Goal: Transaction & Acquisition: Book appointment/travel/reservation

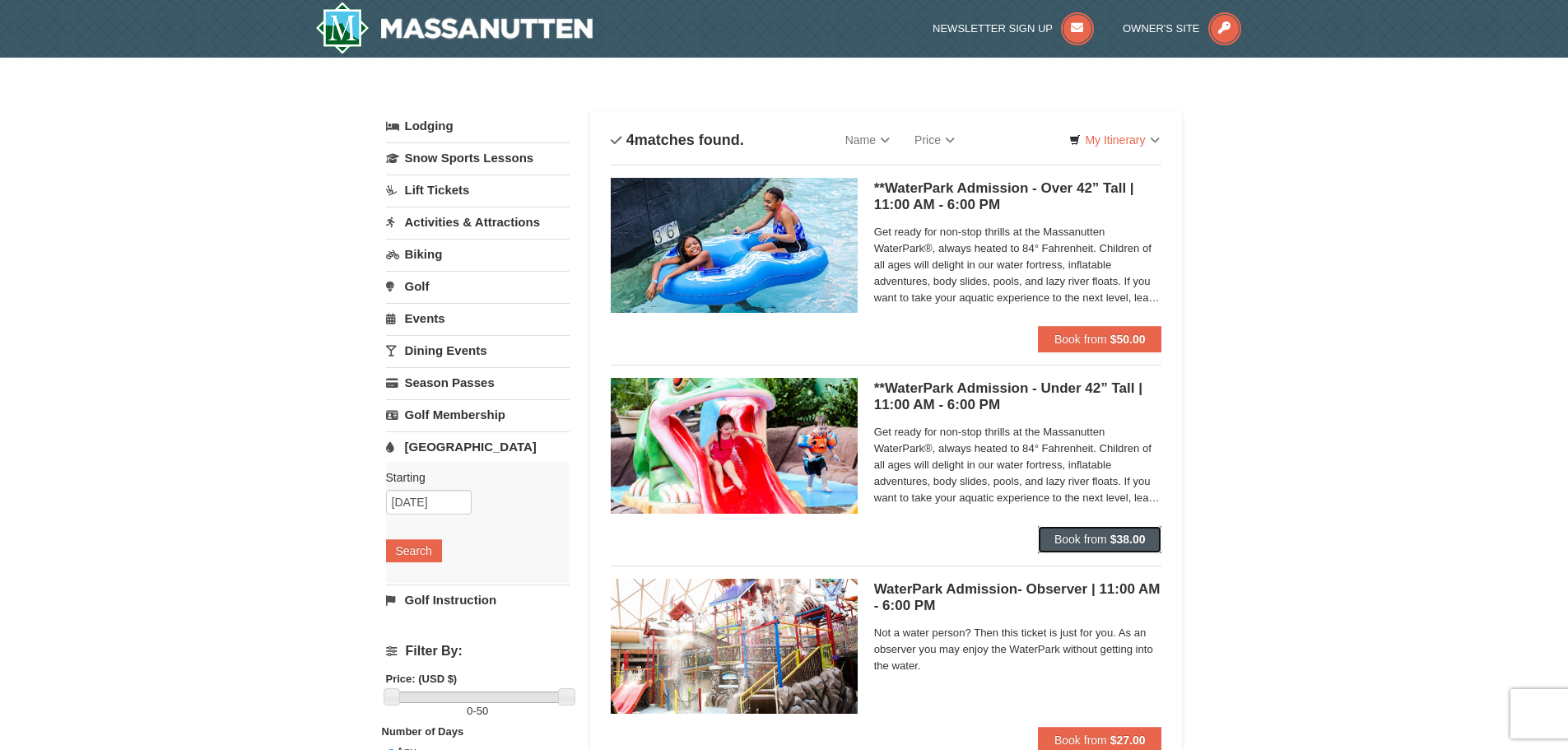
click at [1055, 543] on span "Book from" at bounding box center [1081, 539] width 53 height 14
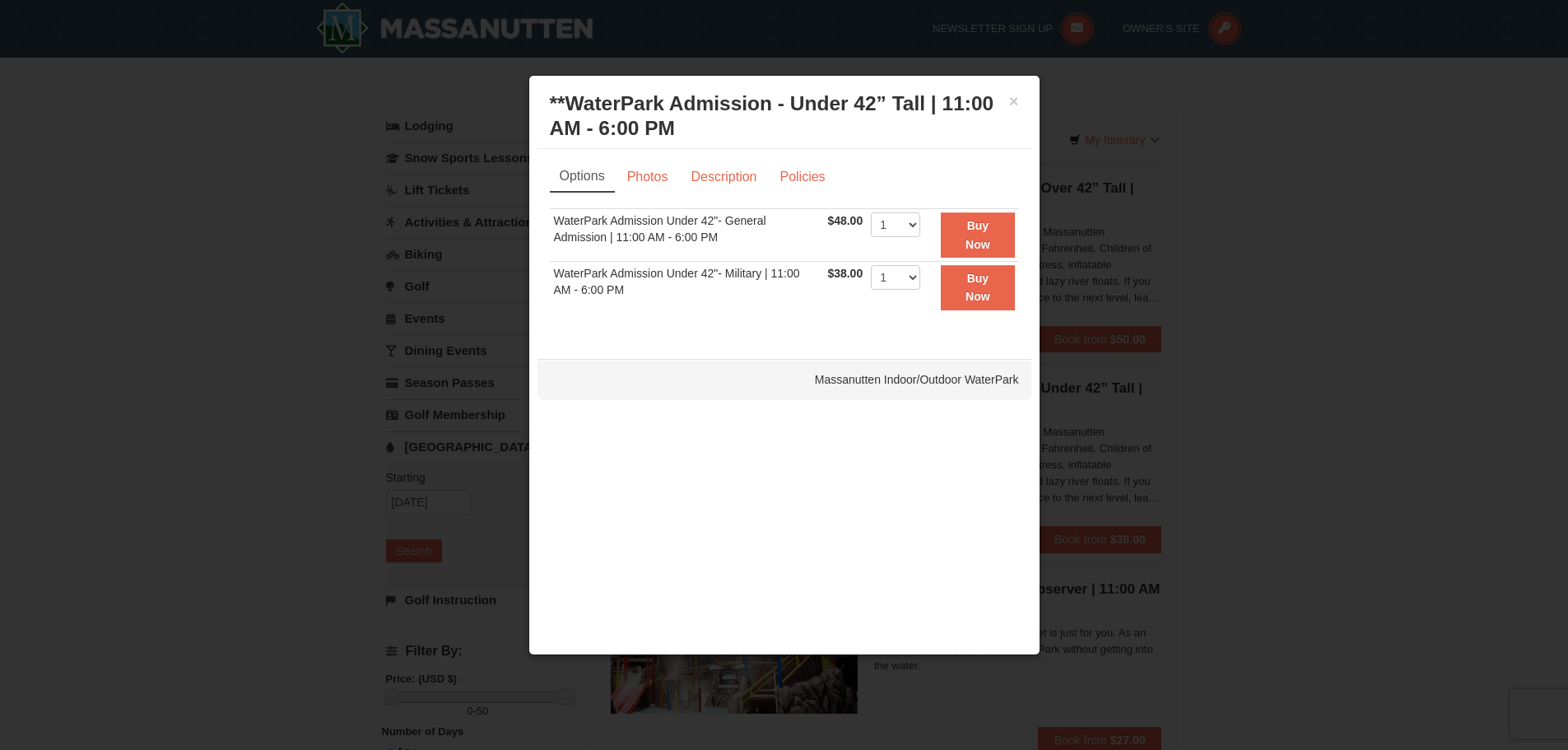
click at [1007, 105] on h3 "**WaterPark Admission - Under 42” Tall | 11:00 AM - 6:00 PM Massanutten Indoor/…" at bounding box center [784, 116] width 469 height 50
click at [1010, 101] on button "×" at bounding box center [1014, 101] width 10 height 16
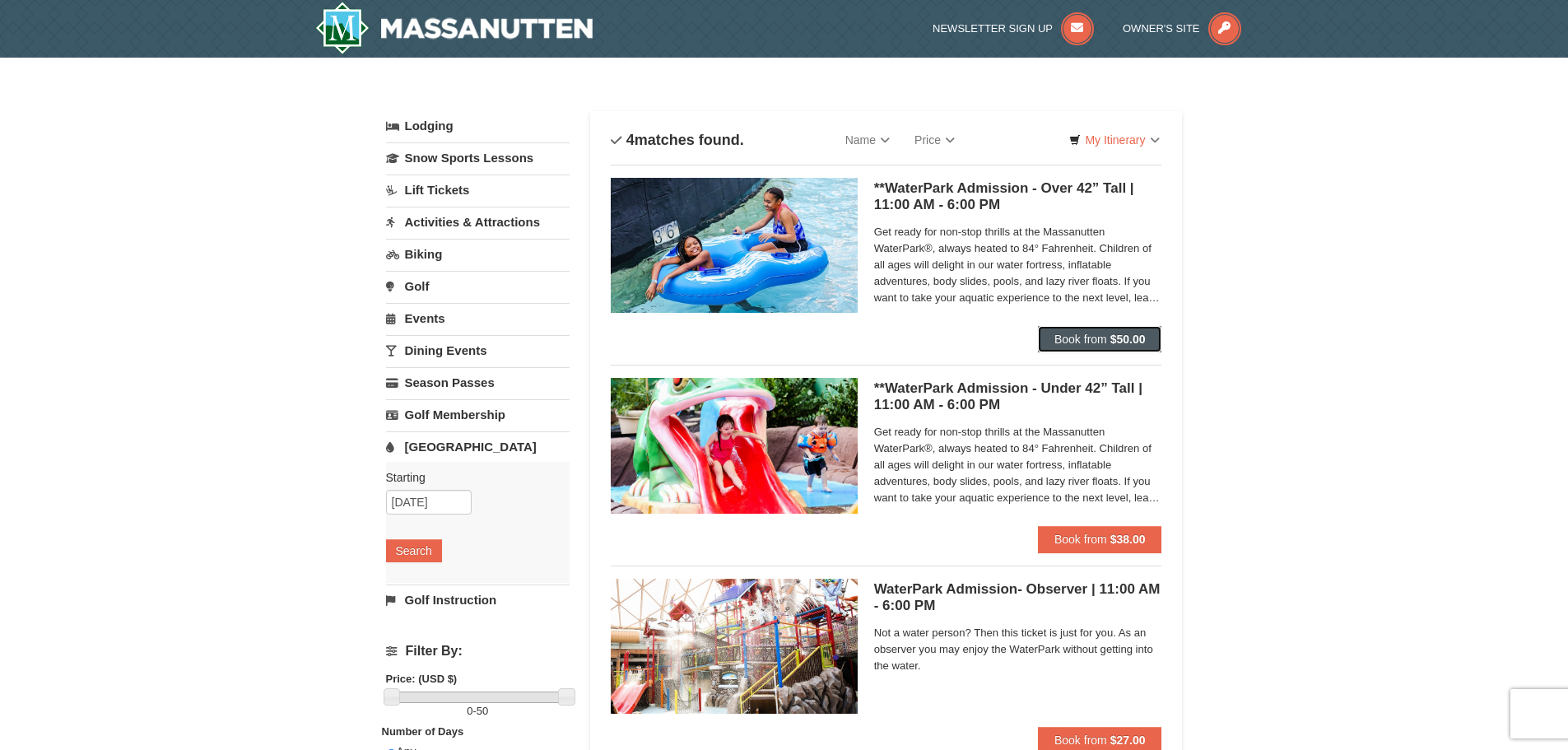
click at [1145, 339] on strong "$50.00" at bounding box center [1127, 339] width 35 height 14
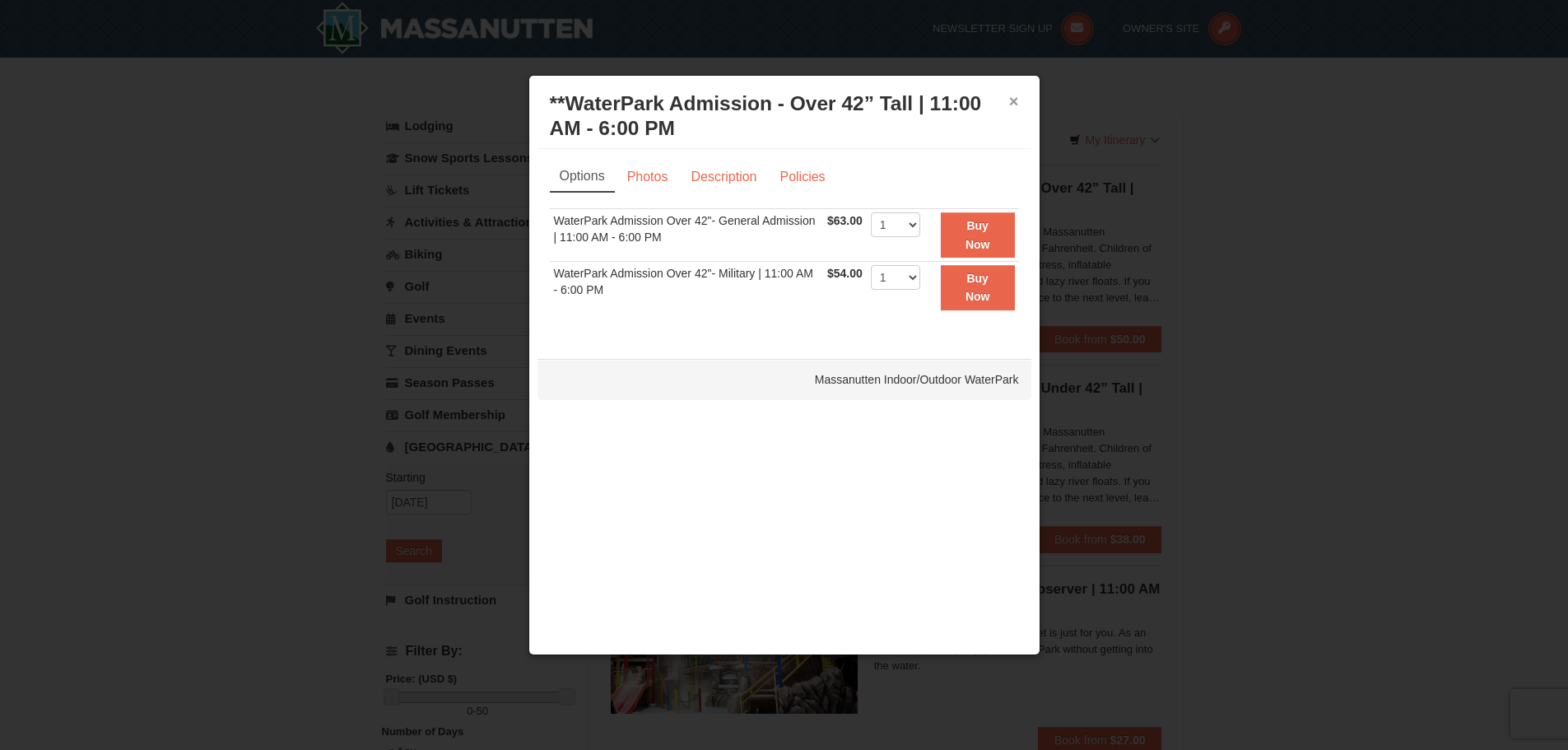
click at [1015, 97] on button "×" at bounding box center [1014, 101] width 10 height 16
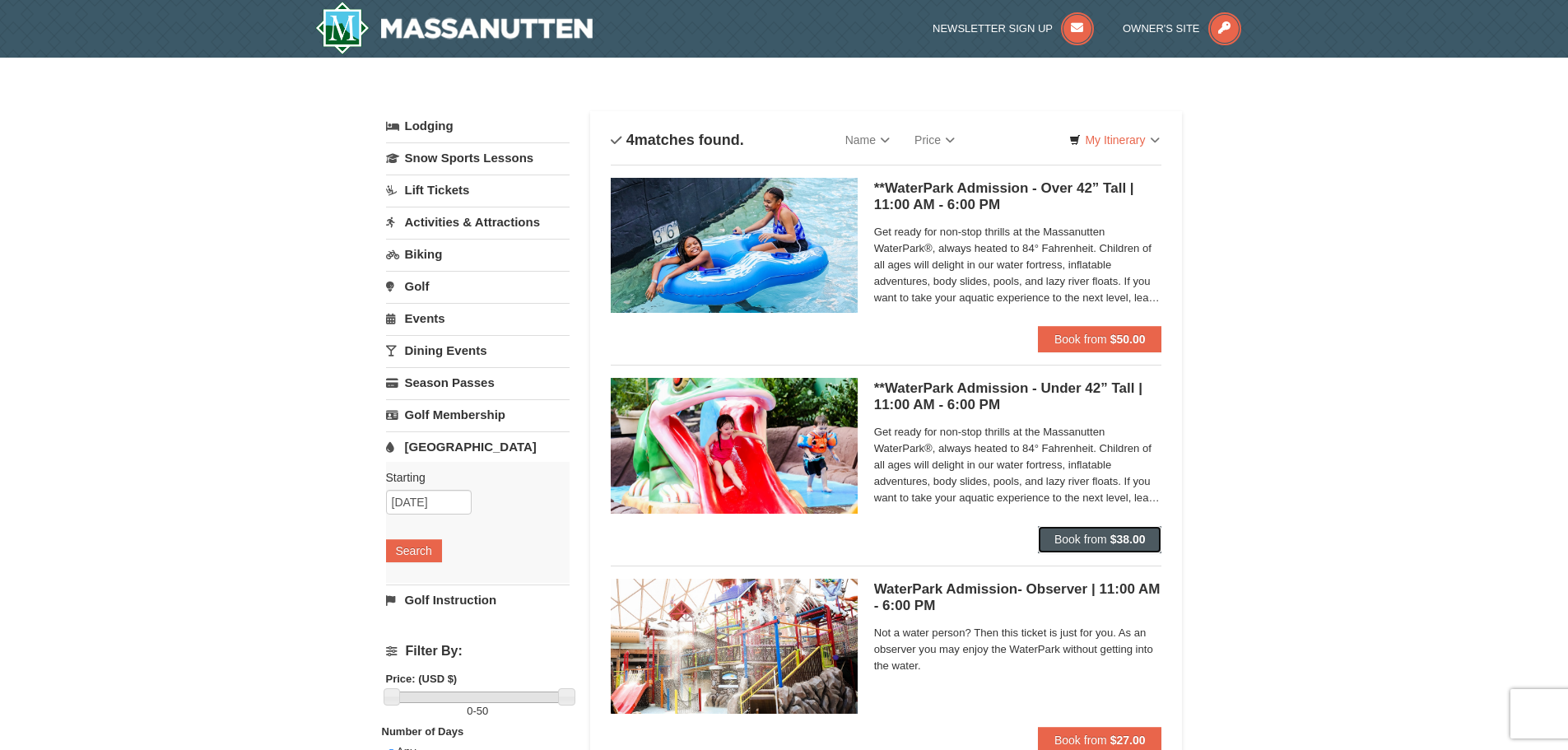
click at [1125, 546] on strong "$38.00" at bounding box center [1127, 539] width 35 height 14
